Goal: Entertainment & Leisure: Consume media (video, audio)

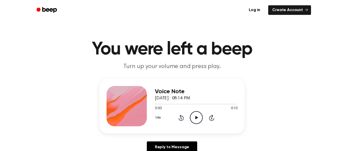
click at [192, 114] on icon "Play Audio" at bounding box center [196, 117] width 13 height 13
click at [173, 105] on div at bounding box center [196, 104] width 83 height 4
click at [191, 118] on icon "Pause Audio" at bounding box center [196, 117] width 13 height 13
click at [198, 118] on icon "Play Audio" at bounding box center [196, 117] width 13 height 13
click at [194, 119] on icon "Play Audio" at bounding box center [196, 117] width 13 height 13
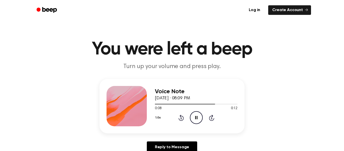
click at [201, 117] on icon "Pause Audio" at bounding box center [196, 117] width 13 height 13
click at [193, 111] on div "0:09 0:12" at bounding box center [196, 108] width 83 height 5
click at [193, 118] on icon "Play Audio" at bounding box center [196, 117] width 13 height 13
click at [194, 115] on icon "Play Audio" at bounding box center [196, 117] width 13 height 13
click at [193, 116] on icon "Play Audio" at bounding box center [196, 117] width 13 height 13
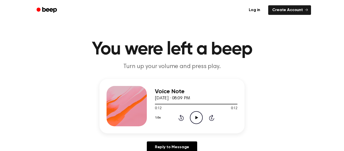
click at [191, 103] on div at bounding box center [196, 104] width 83 height 4
click at [204, 124] on div "Voice Note September 14, 2025 · 08:09 PM 0:05 0:12 Your browser does not suppor…" at bounding box center [196, 106] width 83 height 40
click at [191, 116] on icon "Play Audio" at bounding box center [196, 117] width 13 height 13
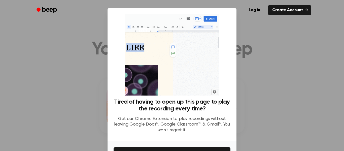
click at [66, 29] on div at bounding box center [172, 75] width 344 height 151
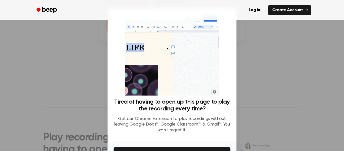
scroll to position [32, 0]
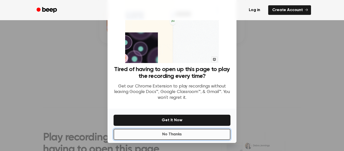
click at [145, 139] on button "No Thanks" at bounding box center [171, 134] width 117 height 11
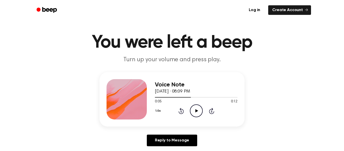
scroll to position [6, 0]
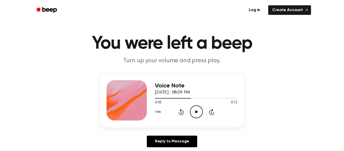
click at [187, 109] on div "1.0x Rewind 5 seconds Play Audio Skip 5 seconds" at bounding box center [196, 111] width 83 height 13
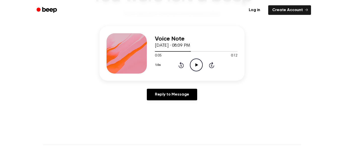
scroll to position [53, 0]
click at [199, 72] on div "Voice Note September 14, 2025 · 08:09 PM 0:05 0:12 Your browser does not suppor…" at bounding box center [196, 53] width 83 height 40
click at [197, 67] on icon "Play Audio" at bounding box center [196, 64] width 13 height 13
click at [181, 72] on div "Voice Note September 14, 2025 · 08:09 PM 0:07 0:12 Your browser does not suppor…" at bounding box center [196, 53] width 83 height 40
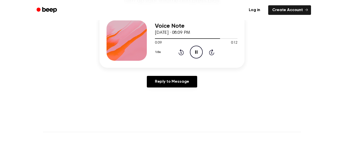
scroll to position [62, 0]
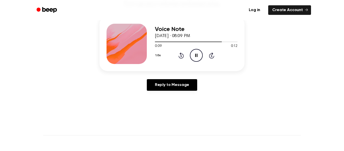
click at [178, 54] on icon "Rewind 5 seconds" at bounding box center [181, 55] width 6 height 7
click at [181, 56] on icon at bounding box center [180, 56] width 1 height 2
click at [198, 56] on icon "Pause Audio" at bounding box center [196, 55] width 13 height 13
click at [194, 54] on icon "Play Audio" at bounding box center [196, 55] width 13 height 13
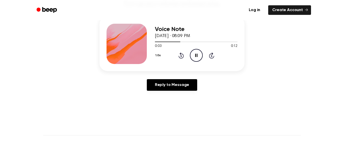
click at [178, 55] on icon "Rewind 5 seconds" at bounding box center [181, 55] width 6 height 7
click at [168, 68] on div "Voice Note September 14, 2025 · 08:09 PM 0:01 0:12 Your browser does not suppor…" at bounding box center [171, 44] width 145 height 54
click at [199, 51] on icon "Pause Audio" at bounding box center [196, 55] width 13 height 13
click at [201, 55] on icon "Play Audio" at bounding box center [196, 55] width 13 height 13
click at [199, 58] on icon "Pause Audio" at bounding box center [196, 55] width 13 height 13
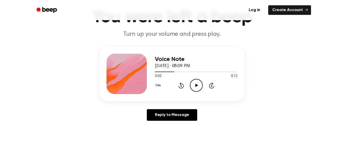
scroll to position [32, 0]
click at [192, 83] on icon "Play Audio" at bounding box center [196, 85] width 13 height 13
click at [181, 86] on icon at bounding box center [180, 86] width 1 height 2
click at [193, 77] on div "0:02 0:12" at bounding box center [196, 76] width 83 height 5
click at [193, 80] on icon "Pause Audio" at bounding box center [196, 85] width 13 height 13
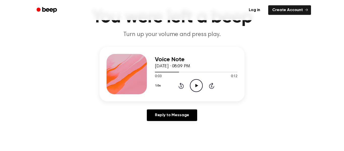
click at [190, 84] on circle at bounding box center [196, 85] width 12 height 12
click at [194, 87] on icon "Pause Audio" at bounding box center [196, 85] width 13 height 13
click at [198, 85] on icon "Play Audio" at bounding box center [196, 85] width 13 height 13
click at [181, 86] on icon at bounding box center [180, 86] width 1 height 2
click at [200, 83] on icon "Pause Audio" at bounding box center [196, 85] width 13 height 13
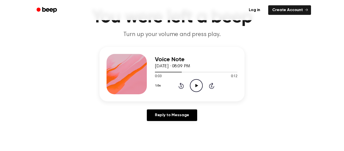
click at [200, 92] on div "Voice Note September 14, 2025 · 08:09 PM 0:03 0:12 Your browser does not suppor…" at bounding box center [196, 74] width 83 height 40
click at [192, 80] on circle at bounding box center [196, 85] width 12 height 12
click at [195, 85] on icon at bounding box center [196, 85] width 2 height 3
click at [200, 83] on icon "Play Audio" at bounding box center [196, 85] width 13 height 13
click at [191, 88] on icon "Pause Audio" at bounding box center [196, 85] width 13 height 13
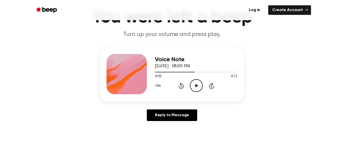
click at [177, 72] on div at bounding box center [175, 72] width 40 height 1
click at [195, 86] on icon at bounding box center [196, 85] width 3 height 3
click at [198, 88] on icon "Pause Audio" at bounding box center [196, 85] width 13 height 13
click at [194, 79] on icon "Play Audio" at bounding box center [196, 85] width 13 height 13
click at [198, 94] on div "Voice Note September 14, 2025 · 08:09 PM 0:09 0:12 Your browser does not suppor…" at bounding box center [171, 74] width 145 height 54
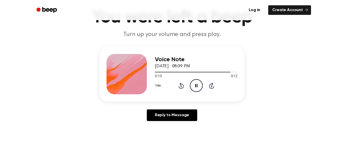
click at [194, 87] on icon "Pause Audio" at bounding box center [196, 85] width 13 height 13
click at [198, 88] on icon "Play Audio" at bounding box center [196, 85] width 13 height 13
click at [194, 86] on icon "Pause Audio" at bounding box center [196, 85] width 13 height 13
